Goal: Task Accomplishment & Management: Manage account settings

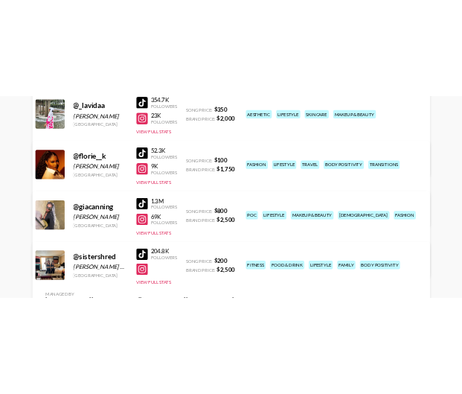
scroll to position [208, 0]
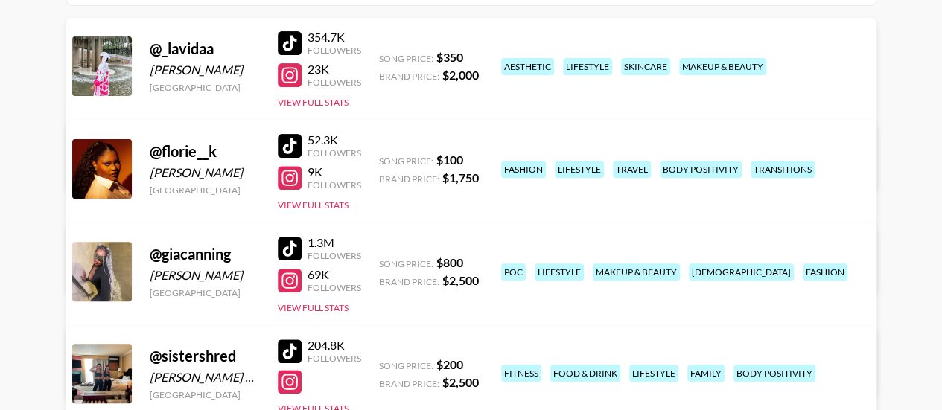
click at [476, 261] on link "View/Edit Details" at bounding box center [284, 268] width 383 height 15
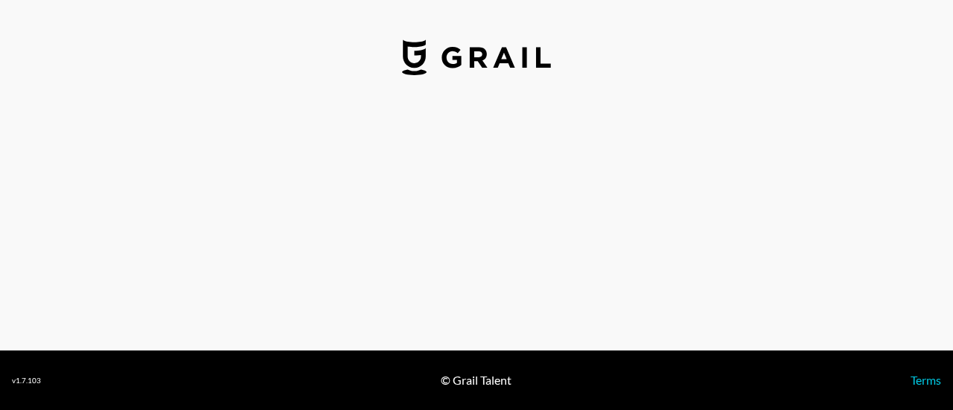
select select "USD"
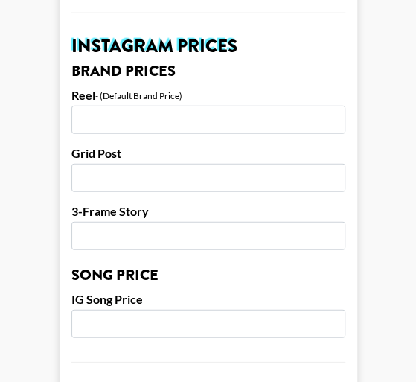
scroll to position [722, 0]
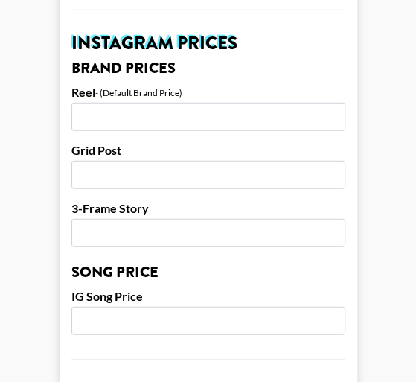
click at [170, 103] on input "number" at bounding box center [208, 117] width 274 height 28
type input "800"
click at [121, 161] on input "number" at bounding box center [208, 175] width 274 height 28
type input "500"
click at [159, 219] on input "number" at bounding box center [208, 233] width 274 height 28
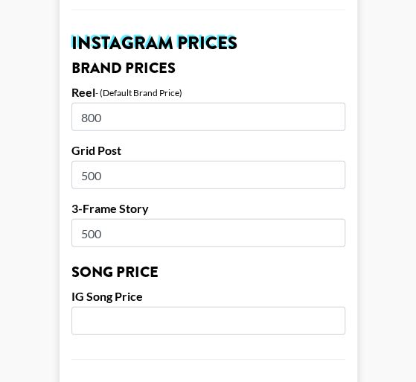
type input "500"
click at [132, 307] on input "number" at bounding box center [208, 321] width 274 height 28
type input "1"
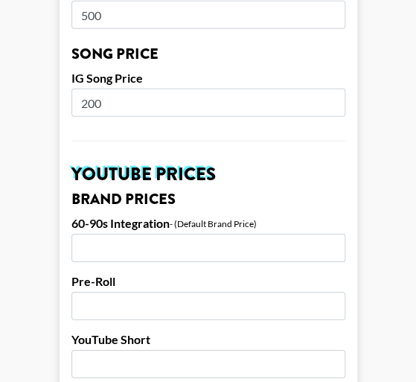
scroll to position [943, 0]
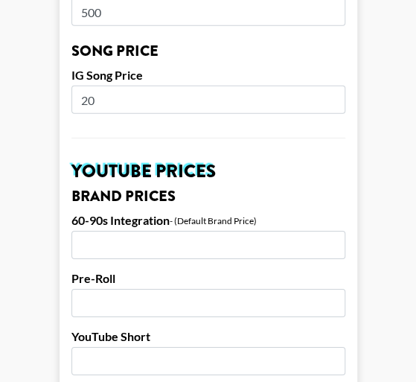
type input "2"
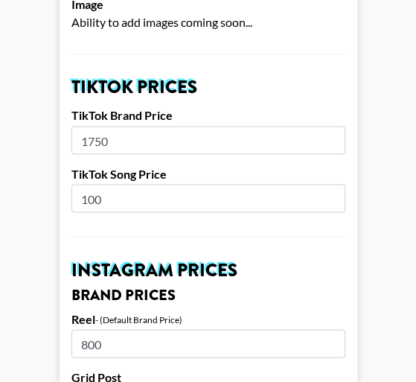
scroll to position [499, 0]
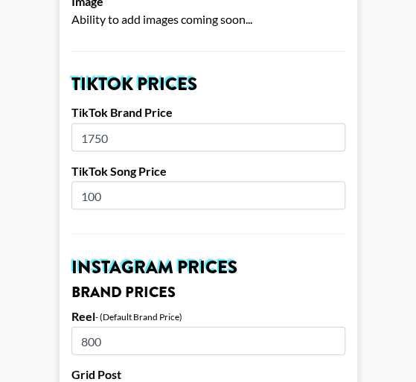
type input "100"
click at [125, 181] on input "100" at bounding box center [208, 195] width 274 height 28
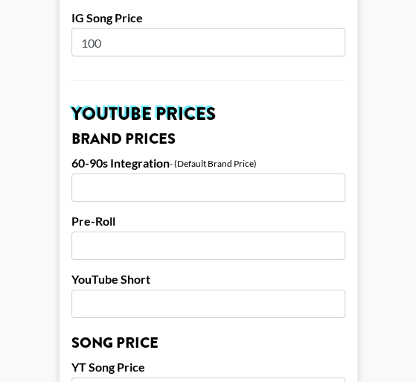
scroll to position [1334, 0]
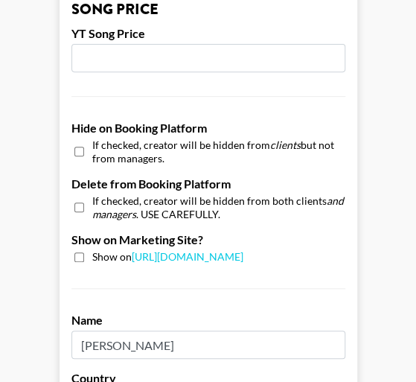
type input "150"
click at [84, 252] on input "checkbox" at bounding box center [79, 257] width 10 height 10
checkbox input "true"
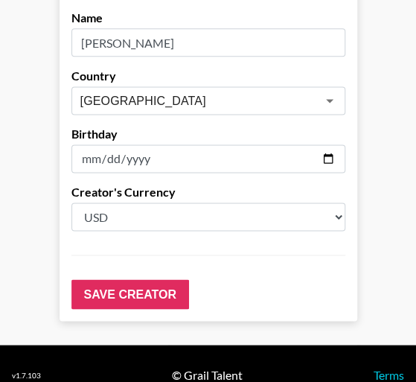
click at [341, 203] on select "Select a Currency USD GBP" at bounding box center [208, 217] width 274 height 28
click at [204, 203] on select "Select a Currency USD GBP" at bounding box center [208, 217] width 274 height 28
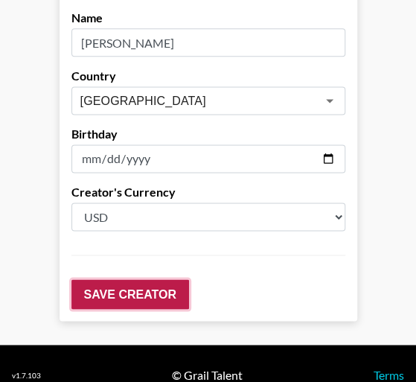
click at [131, 279] on input "Save Creator" at bounding box center [130, 294] width 118 height 30
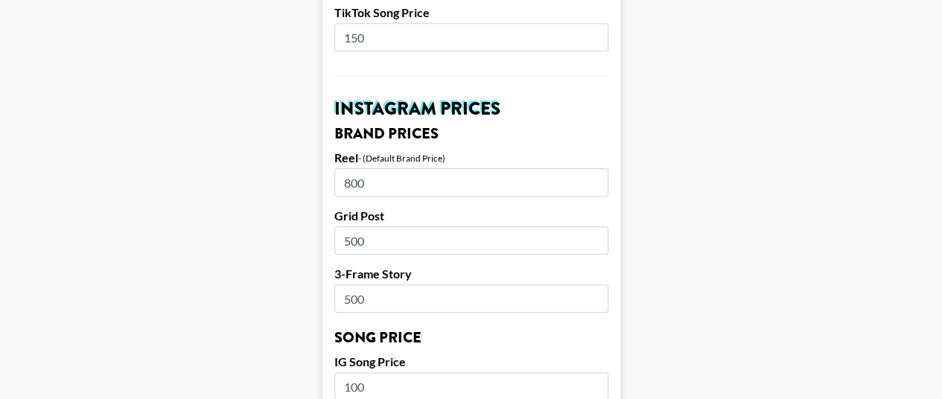
scroll to position [717, 0]
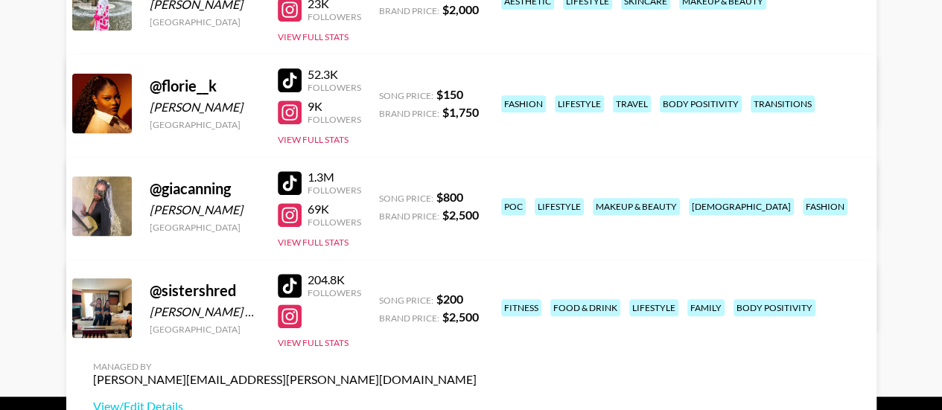
scroll to position [298, 0]
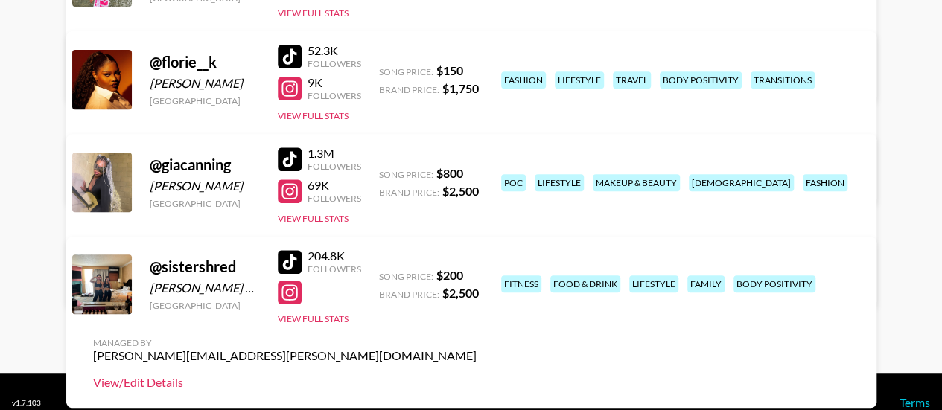
click at [476, 375] on link "View/Edit Details" at bounding box center [284, 382] width 383 height 15
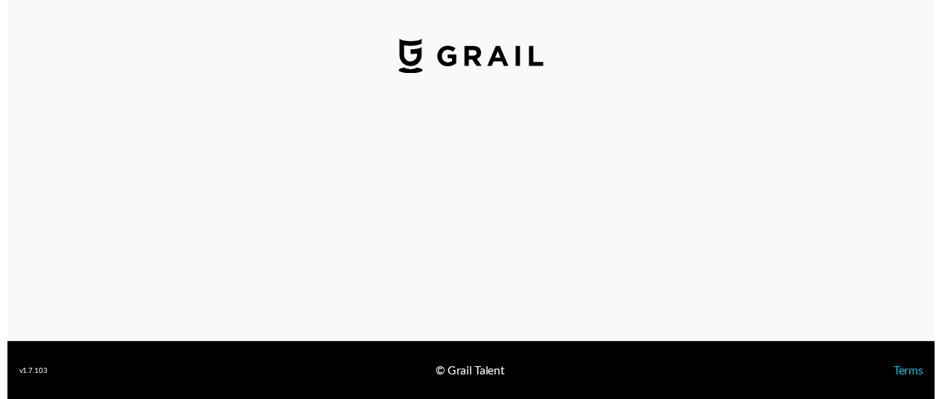
select select "USD"
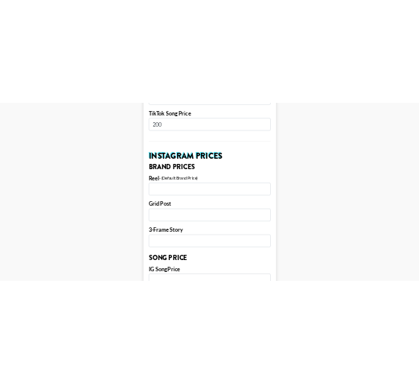
scroll to position [655, 0]
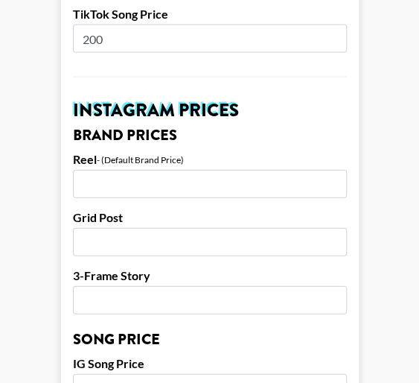
click at [215, 171] on input "number" at bounding box center [210, 184] width 274 height 28
type input "2000"
click at [178, 228] on input "number" at bounding box center [210, 242] width 274 height 28
type input "1500"
click at [124, 286] on input "number" at bounding box center [210, 300] width 274 height 28
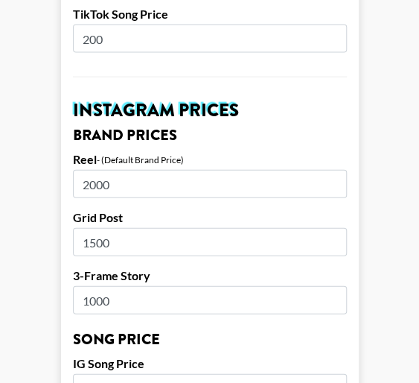
scroll to position [989, 0]
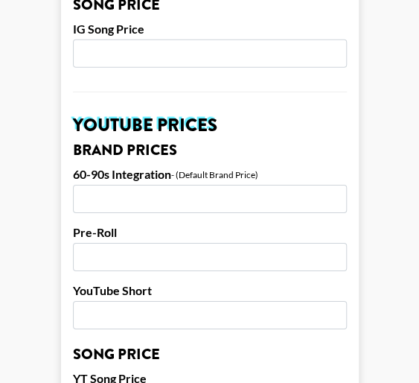
type input "1000"
click at [185, 39] on input "number" at bounding box center [210, 53] width 274 height 28
type input "200"
click at [401, 169] on main "Airtable ID: recTtEt5n2Ab8eIC7 Manager(s) nadine.grimes@grail-talent.com ​ TikT…" at bounding box center [209, 31] width 395 height 1874
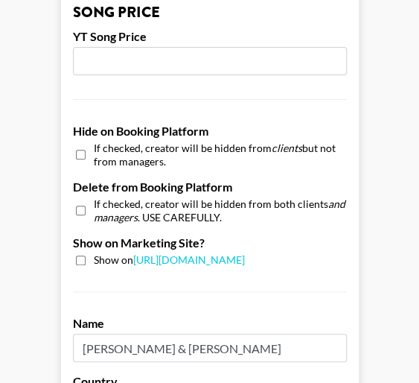
scroll to position [1334, 0]
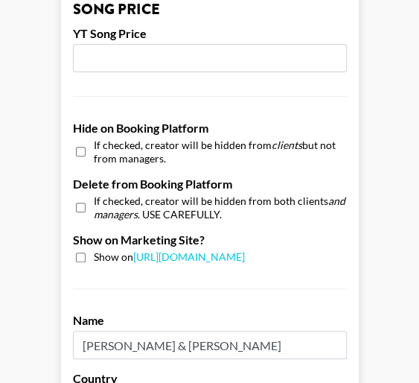
click at [86, 252] on input "checkbox" at bounding box center [81, 257] width 10 height 10
checkbox input "true"
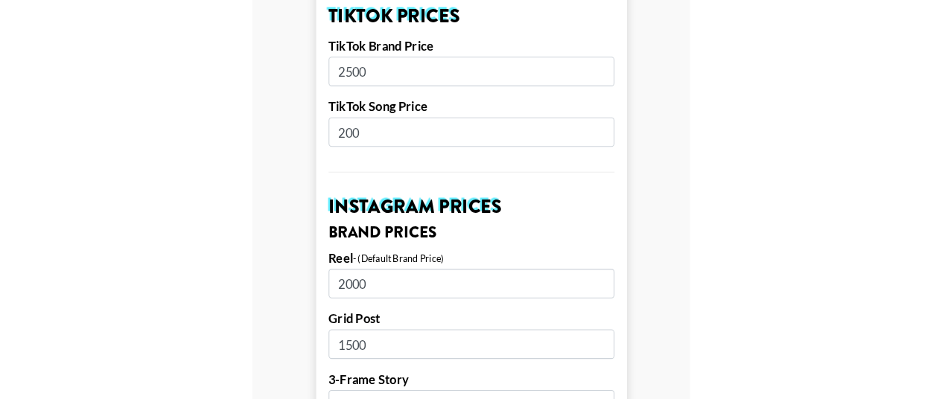
scroll to position [570, 0]
